Goal: Check status: Check status

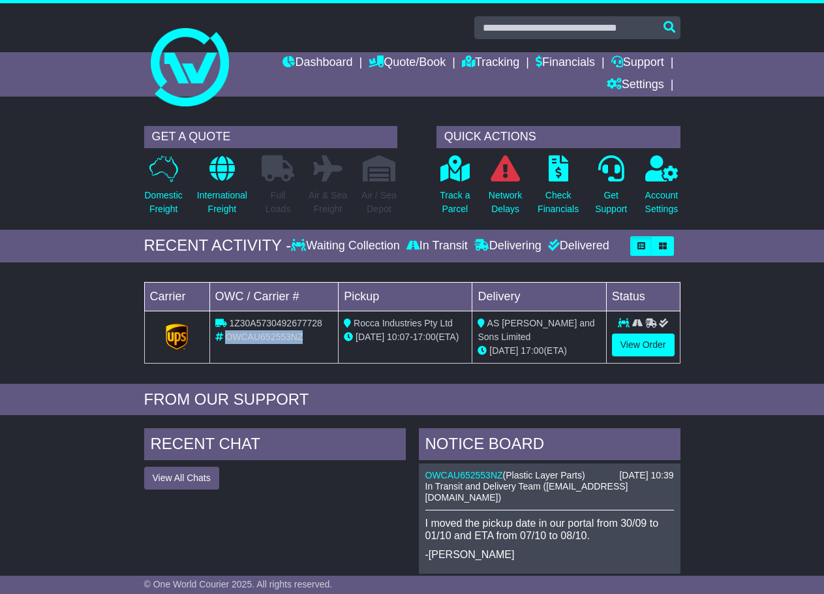
drag, startPoint x: 306, startPoint y: 334, endPoint x: 228, endPoint y: 336, distance: 77.7
click at [228, 336] on div "OWCAU652553NZ" at bounding box center [274, 337] width 118 height 14
copy span "OWCAU652553NZ"
